Goal: Task Accomplishment & Management: Manage account settings

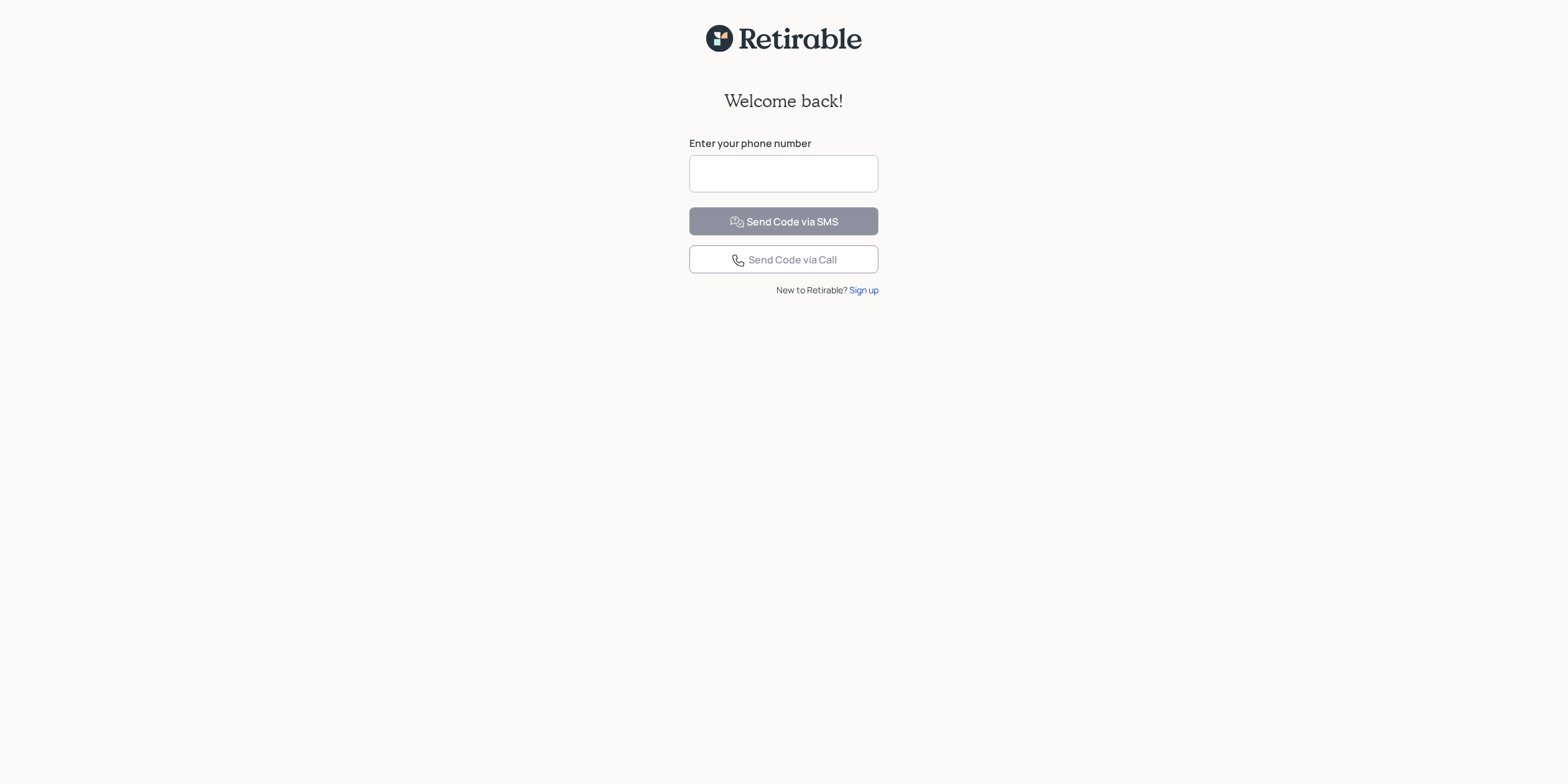
click at [737, 178] on input at bounding box center [784, 174] width 189 height 37
type input "**********"
click at [763, 229] on div "Send Code via SMS" at bounding box center [784, 223] width 109 height 15
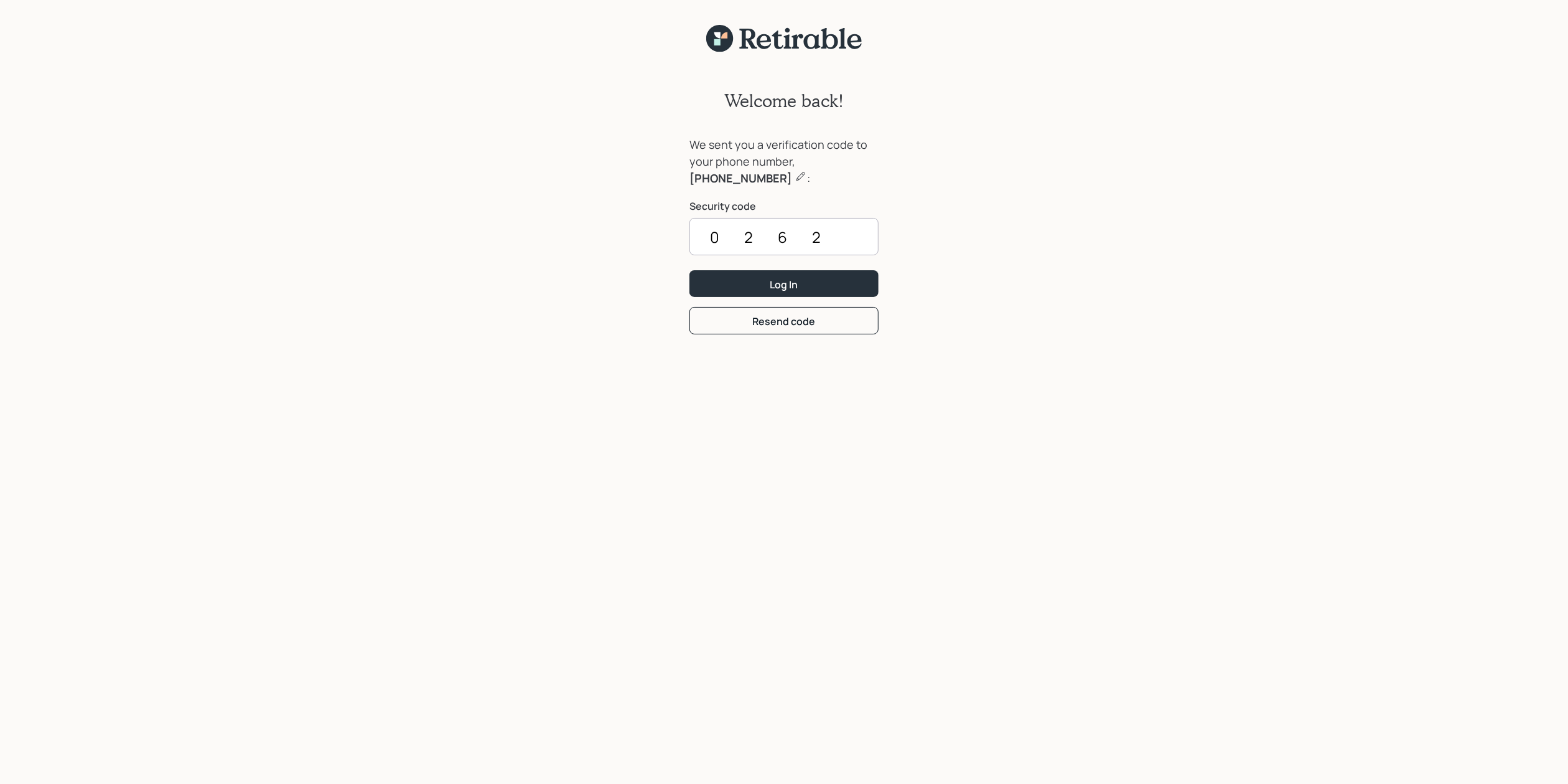
type input "0262"
click at [690, 271] on button "Log In" at bounding box center [784, 284] width 189 height 27
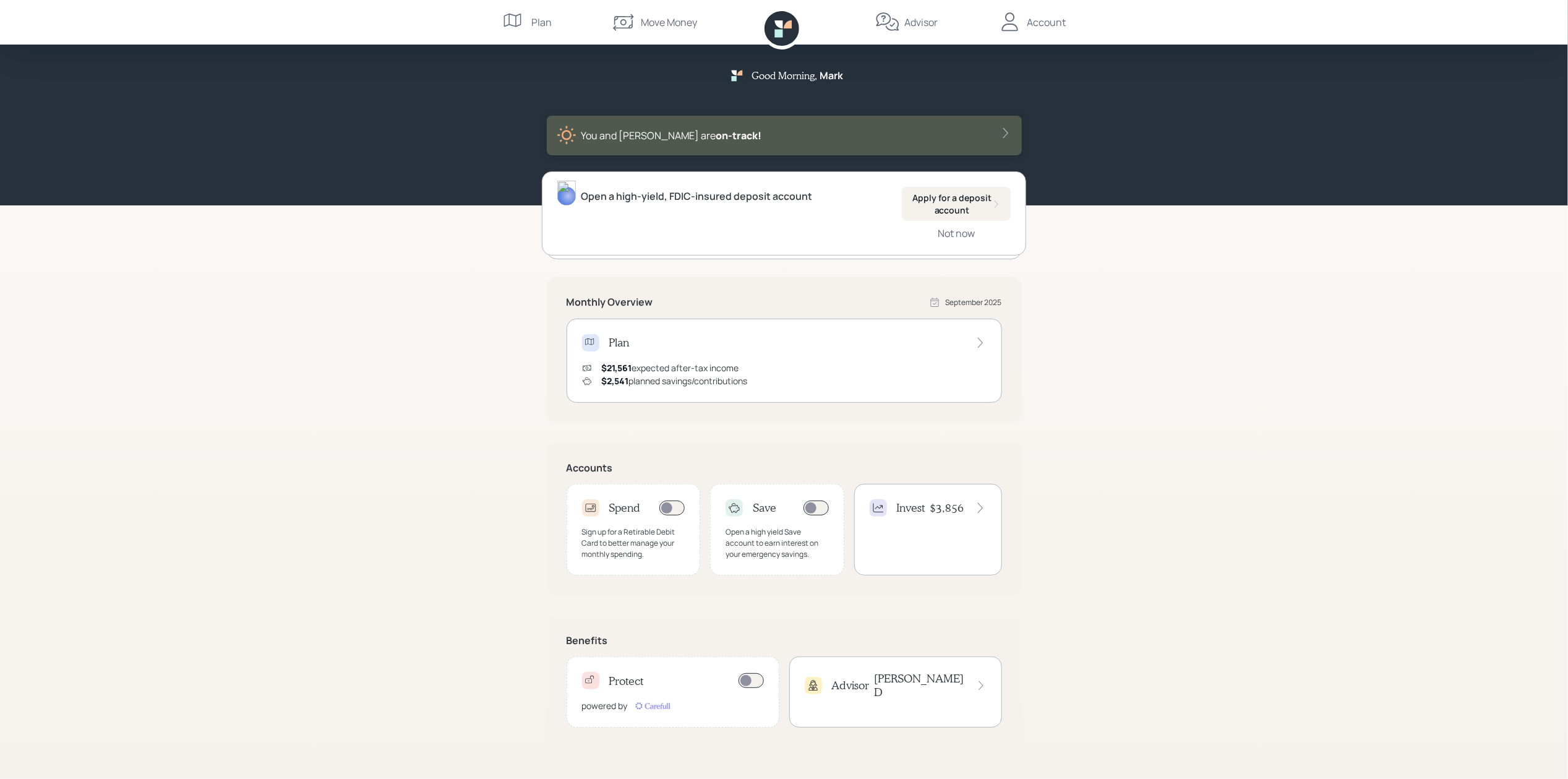
click at [723, 344] on div "Plan" at bounding box center [784, 342] width 404 height 17
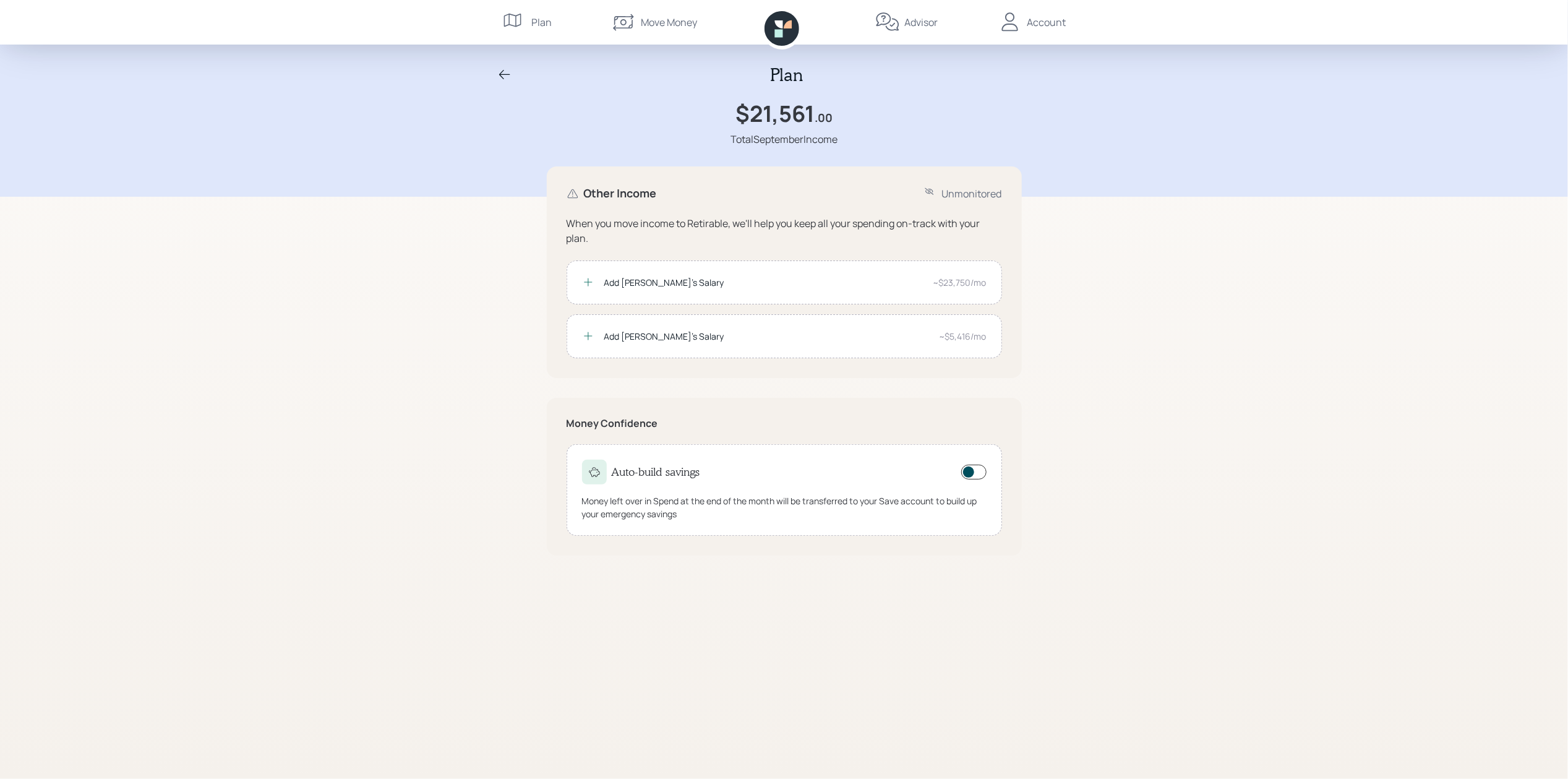
click at [648, 282] on div "Add [PERSON_NAME]'s Salary" at bounding box center [764, 282] width 319 height 13
click at [501, 75] on icon at bounding box center [505, 75] width 15 height 15
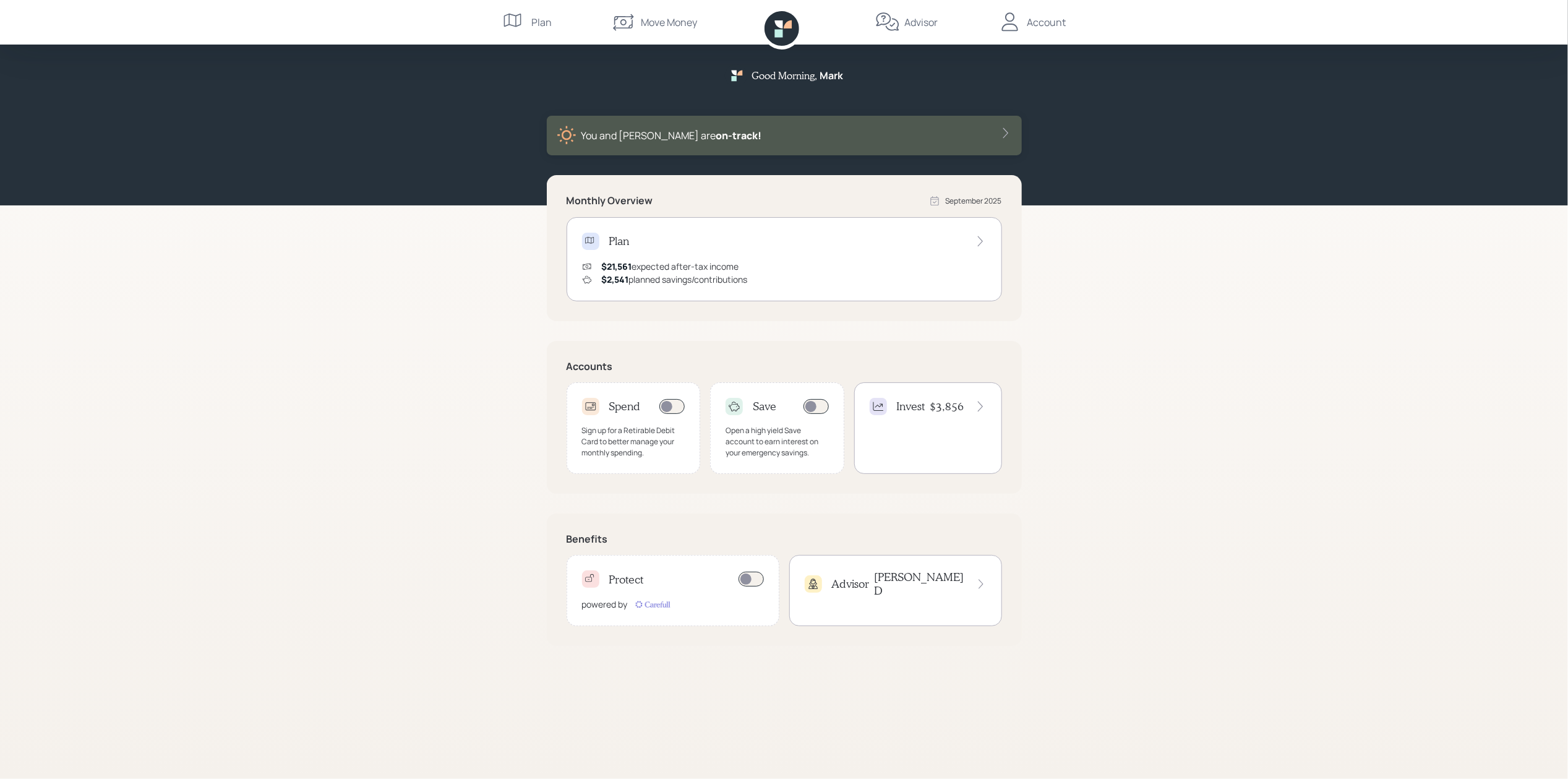
click at [922, 418] on div "Invest $3,856" at bounding box center [927, 428] width 148 height 92
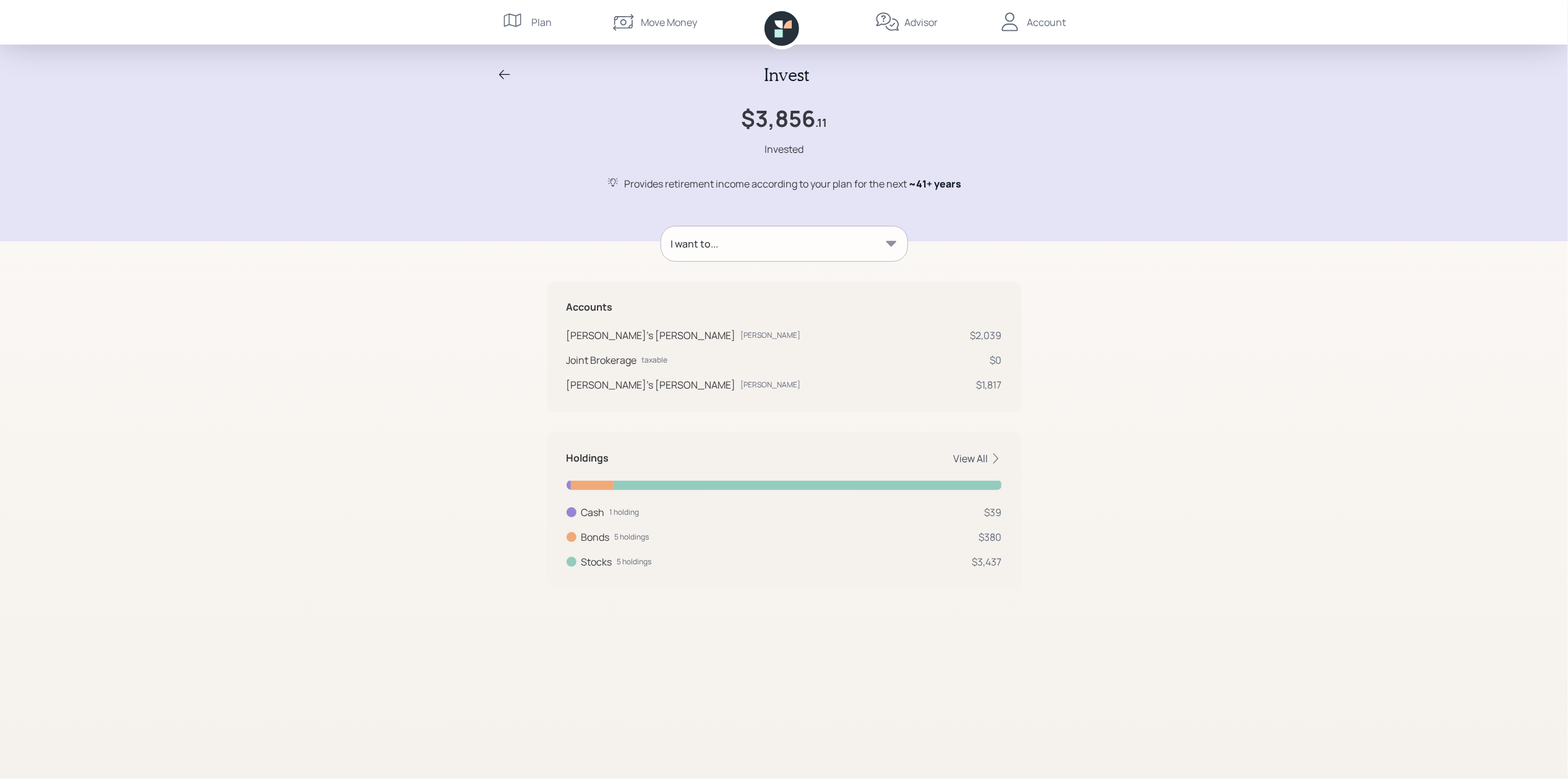
click at [973, 462] on div "View All" at bounding box center [978, 459] width 49 height 13
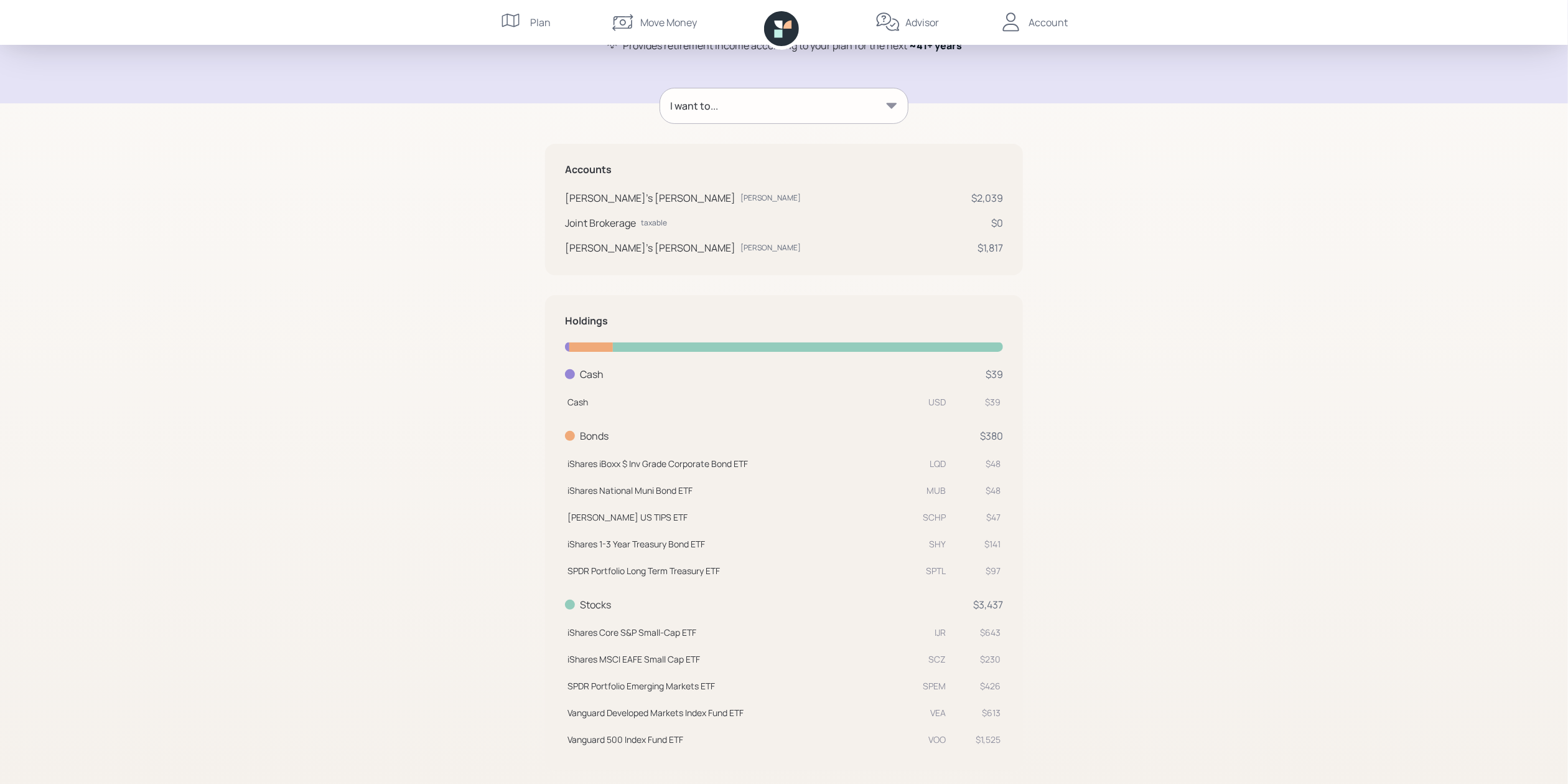
scroll to position [161, 0]
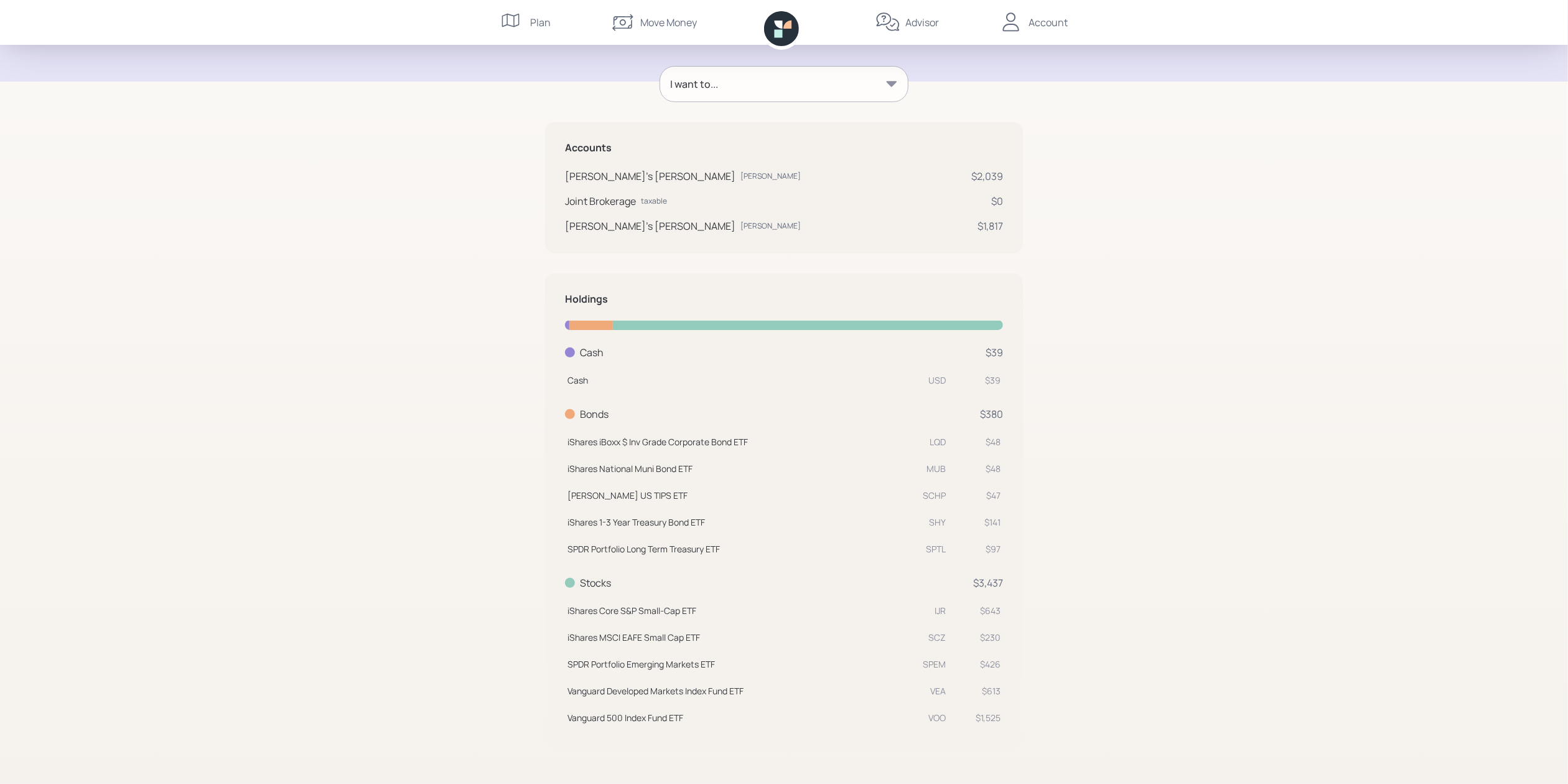
click at [786, 89] on div "I want to..." at bounding box center [784, 83] width 247 height 35
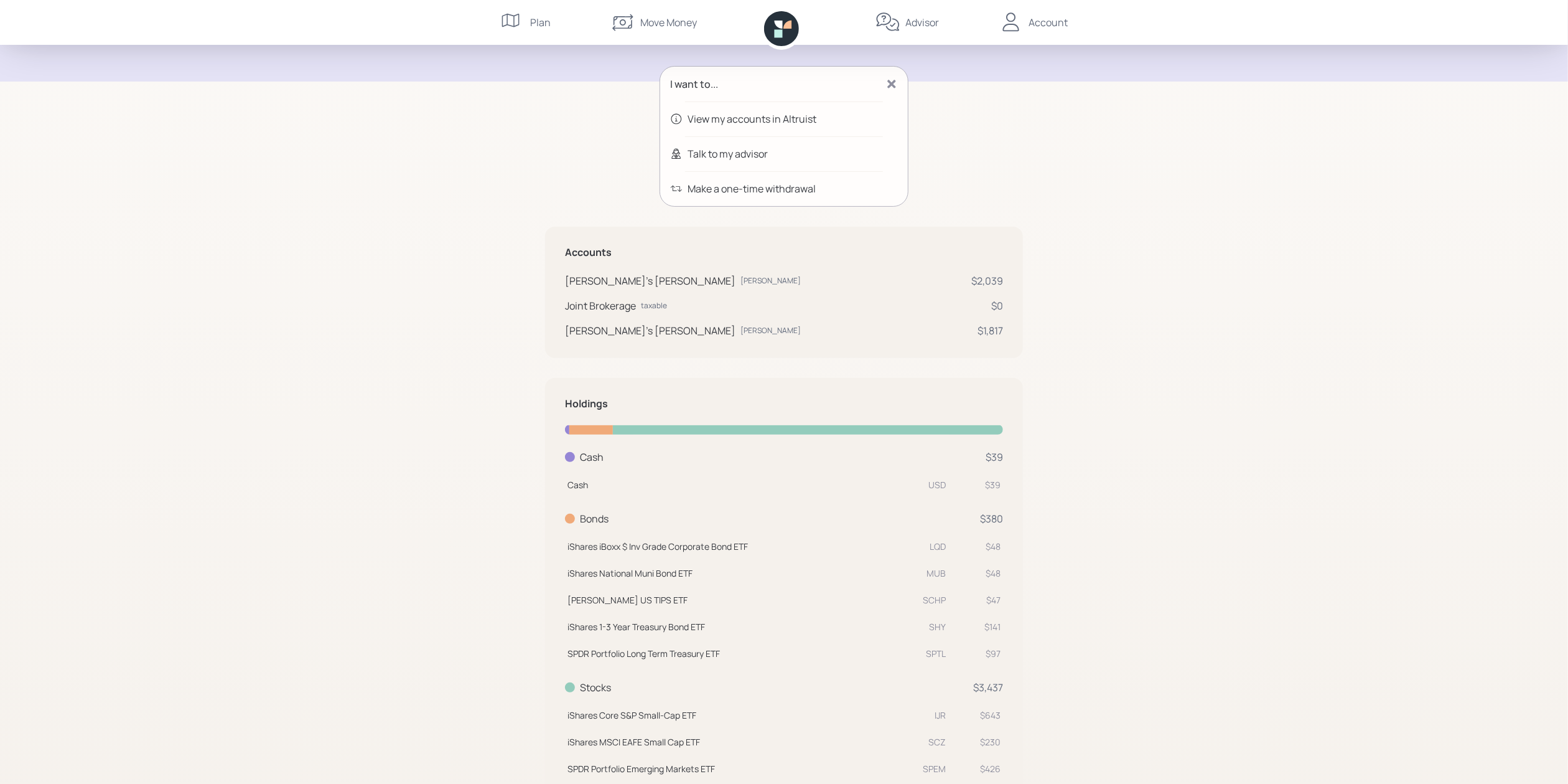
click at [892, 86] on icon at bounding box center [891, 83] width 12 height 12
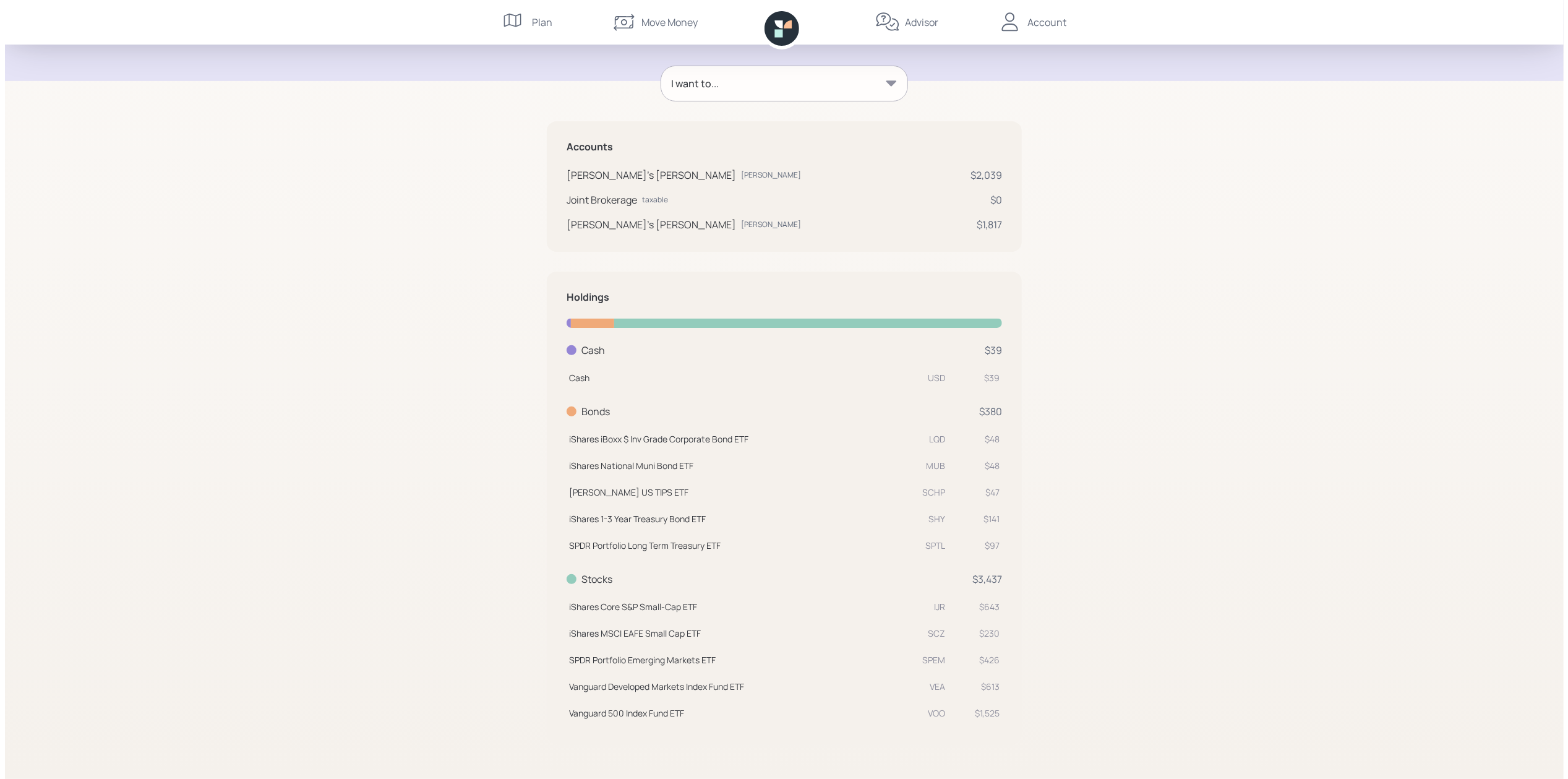
scroll to position [0, 0]
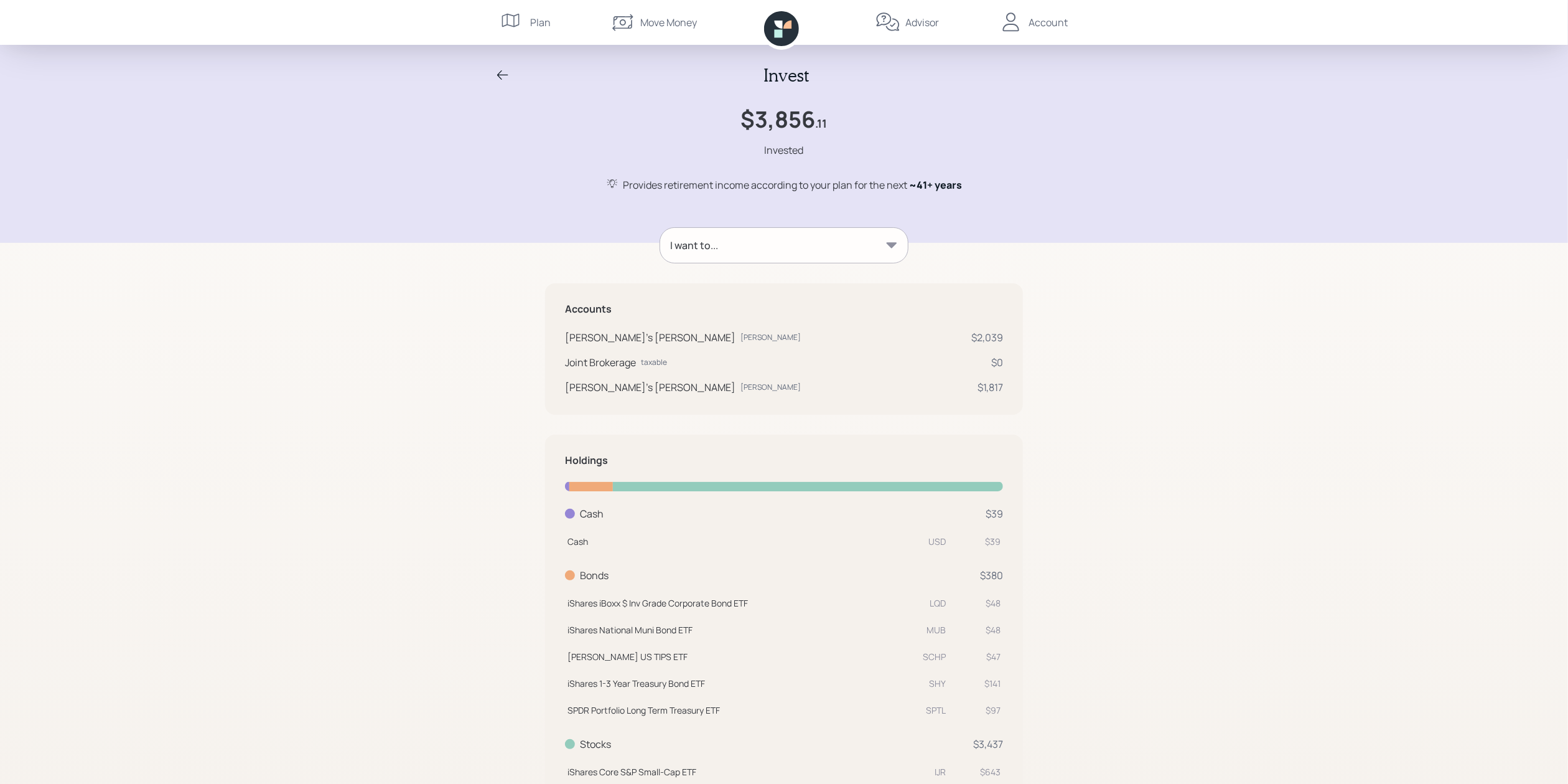
click at [511, 74] on div "Invest" at bounding box center [784, 75] width 597 height 21
click at [499, 77] on icon at bounding box center [503, 76] width 15 height 15
